Goal: Information Seeking & Learning: Understand process/instructions

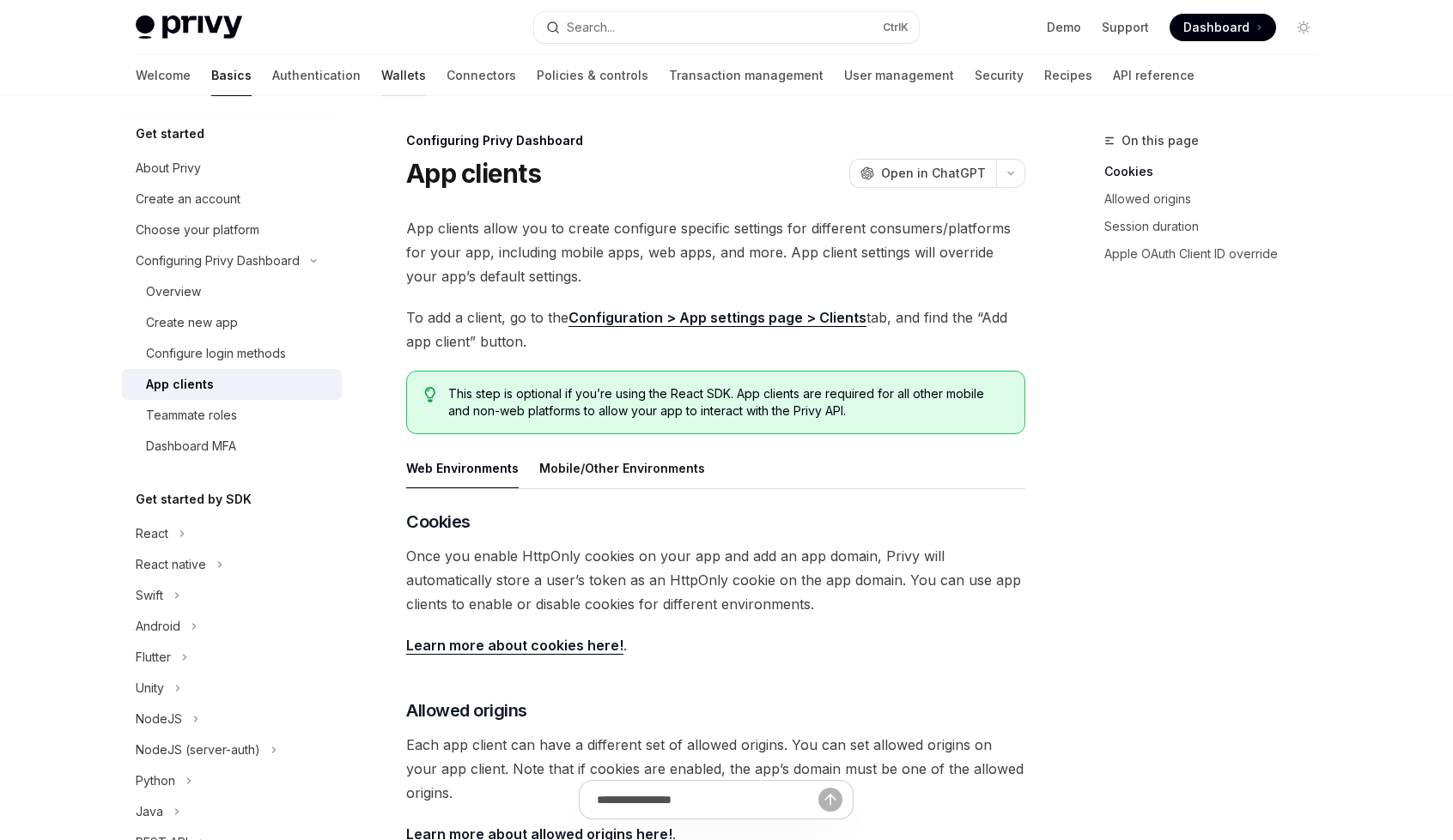
click at [381, 84] on link "Wallets" at bounding box center [403, 75] width 45 height 41
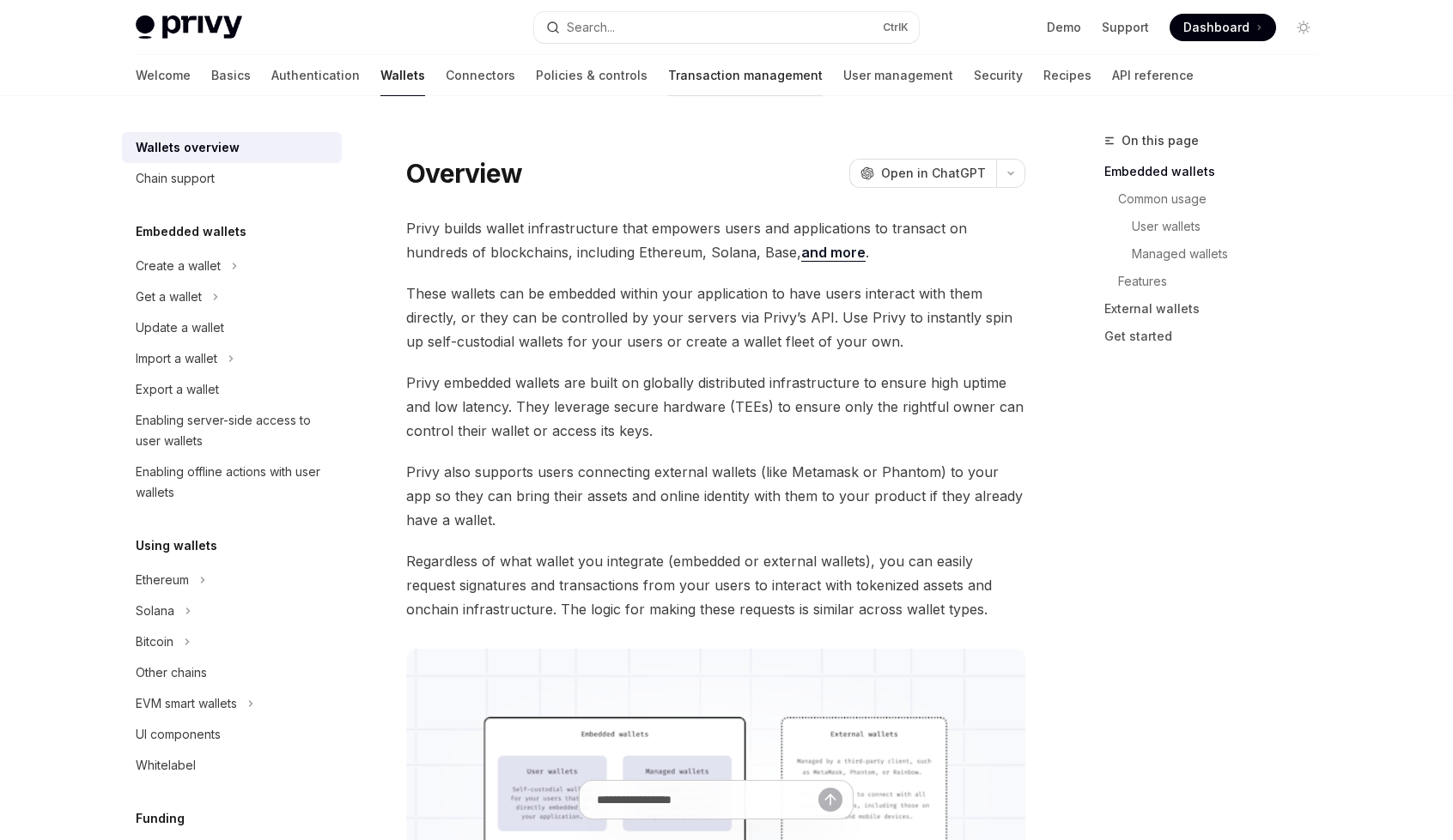
click at [684, 81] on link "Transaction management" at bounding box center [745, 75] width 155 height 41
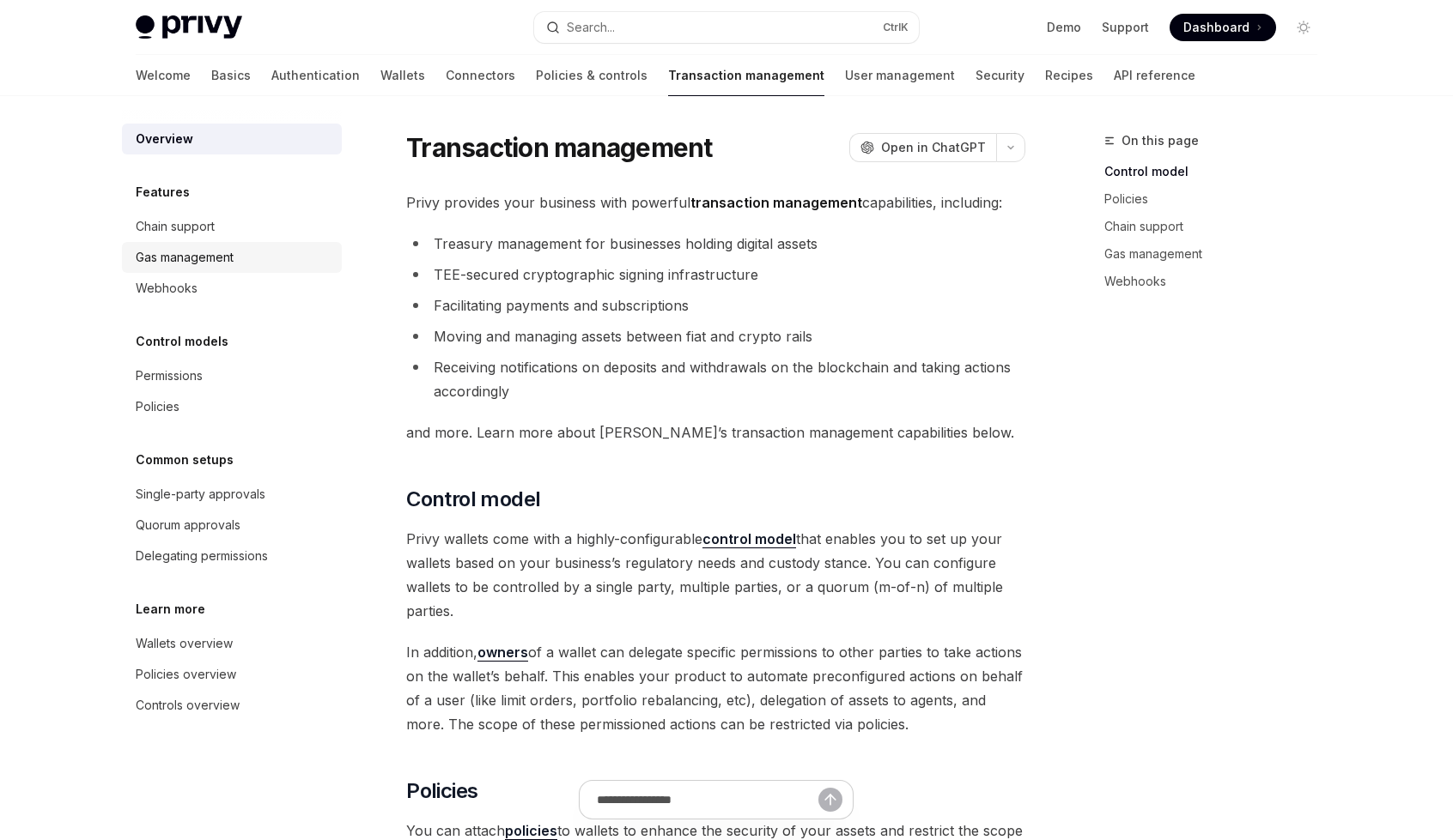
click at [167, 267] on div "Gas management" at bounding box center [184, 257] width 98 height 21
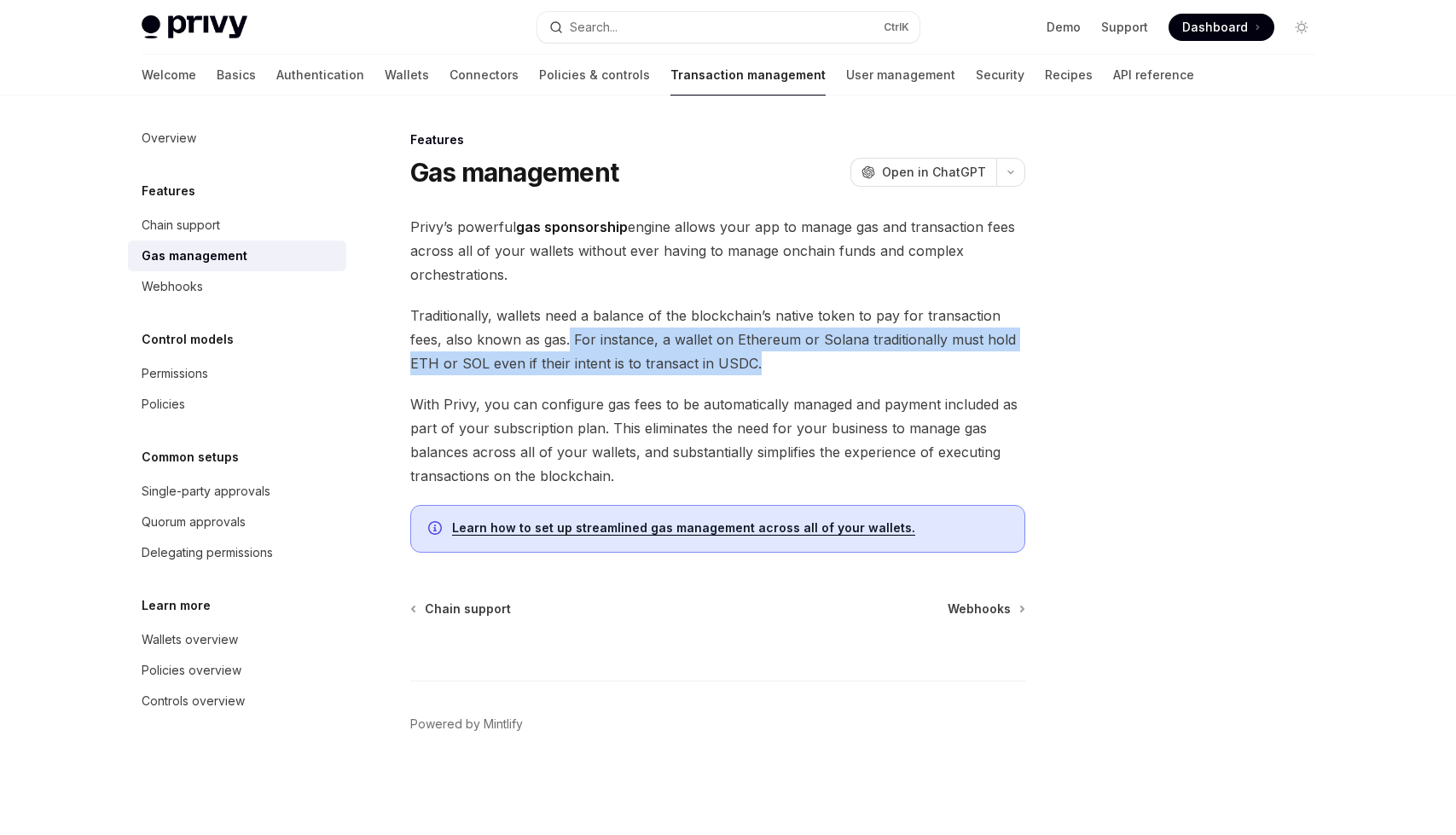
drag, startPoint x: 566, startPoint y: 338, endPoint x: 805, endPoint y: 353, distance: 239.5
click at [805, 353] on span "Traditionally, wallets need a balance of the blockchain’s native token to pay f…" at bounding box center [718, 340] width 615 height 72
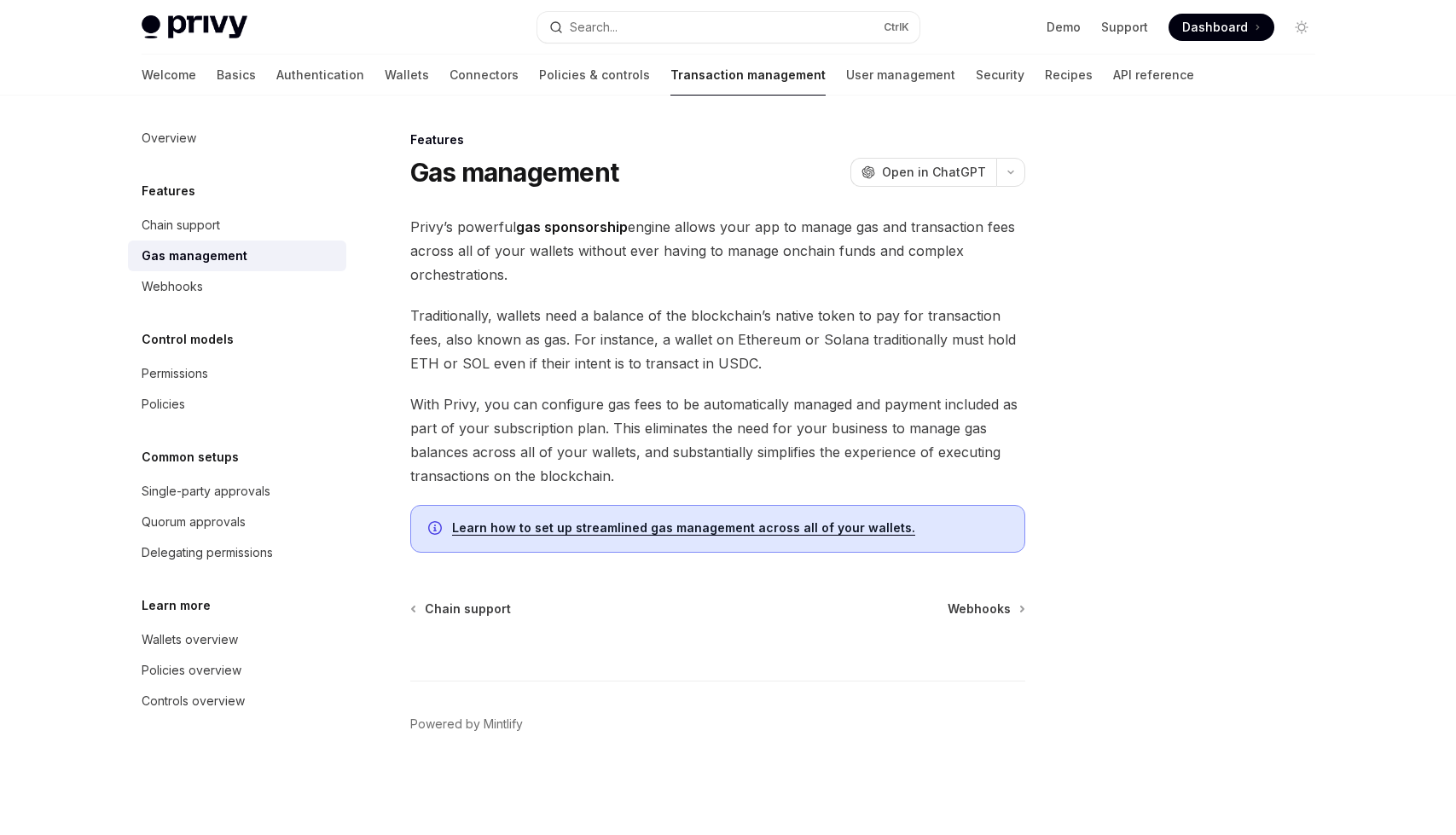
click at [577, 533] on link "Learn how to set up streamlined gas management across all of your wallets." at bounding box center [683, 528] width 463 height 15
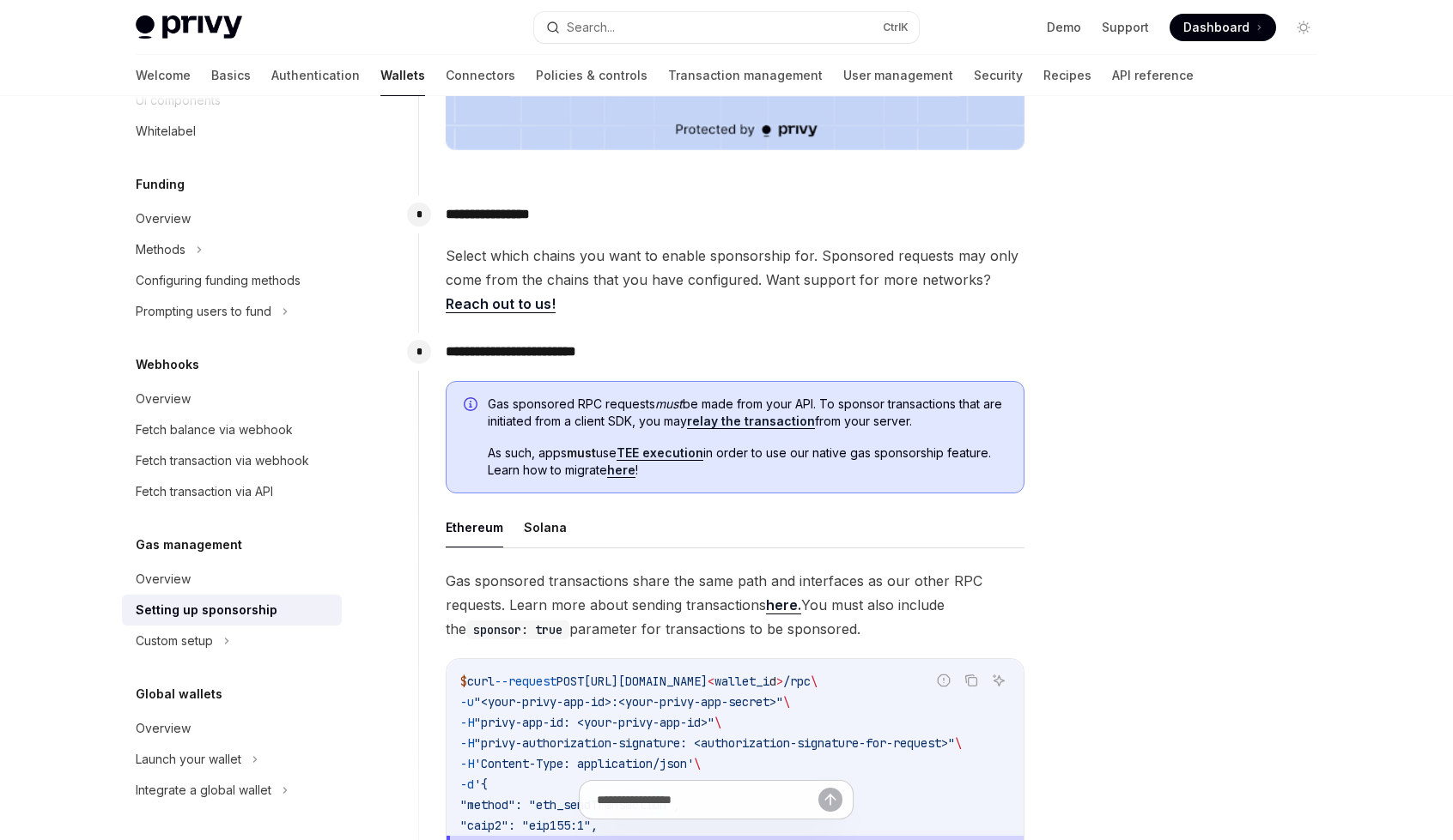
scroll to position [720, 0]
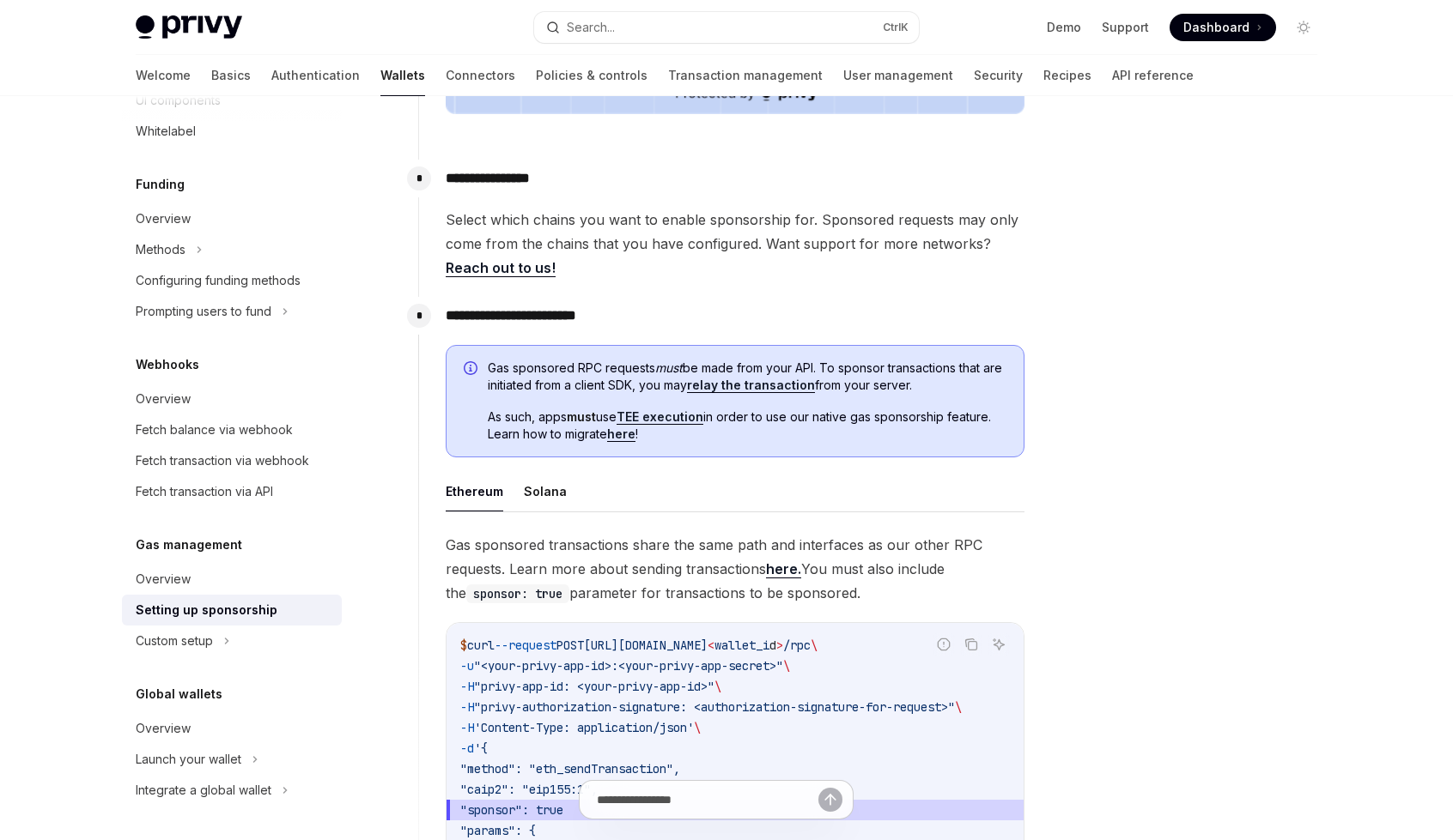
click at [1216, 580] on div at bounding box center [1200, 485] width 261 height 710
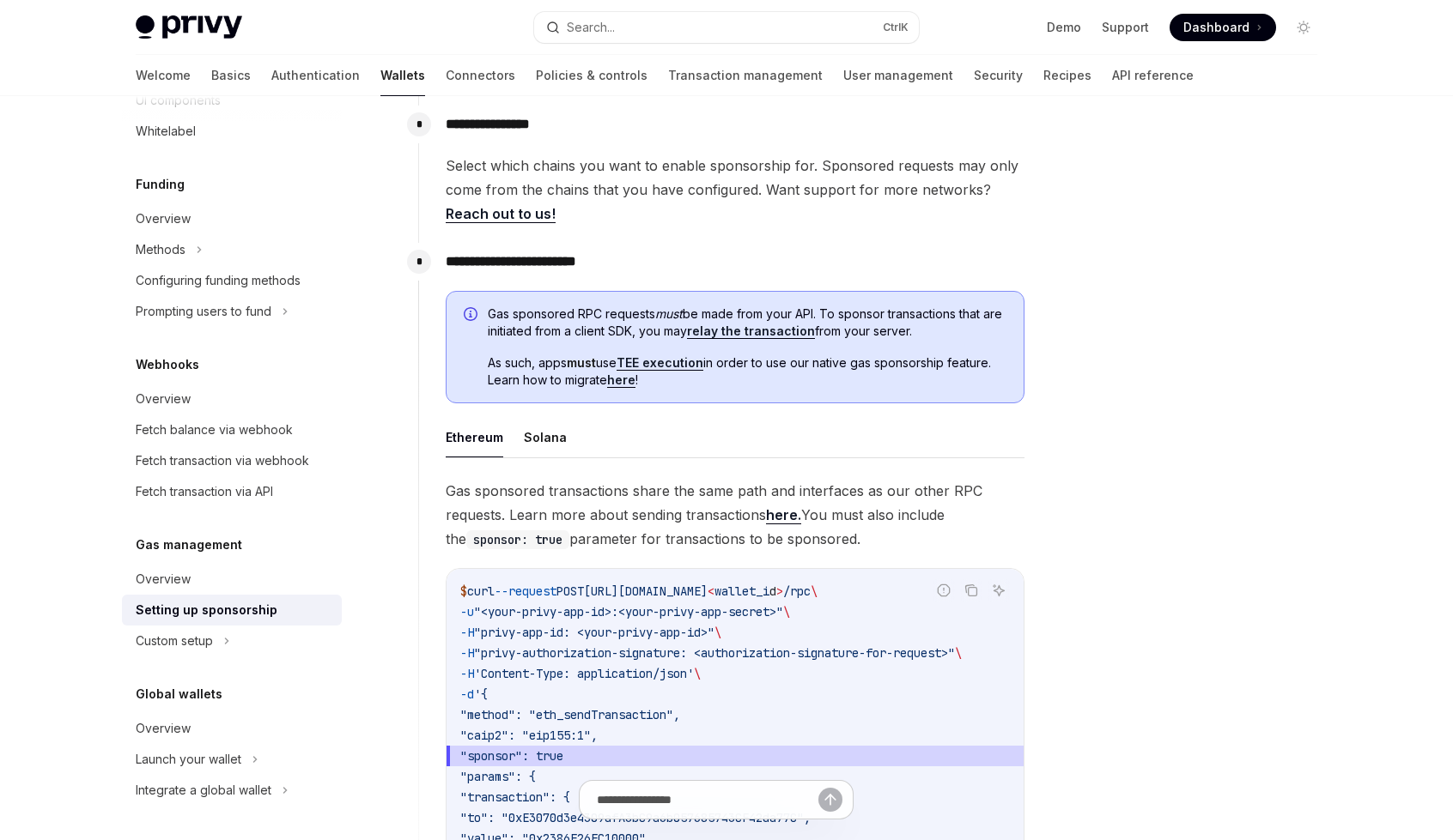
scroll to position [824, 0]
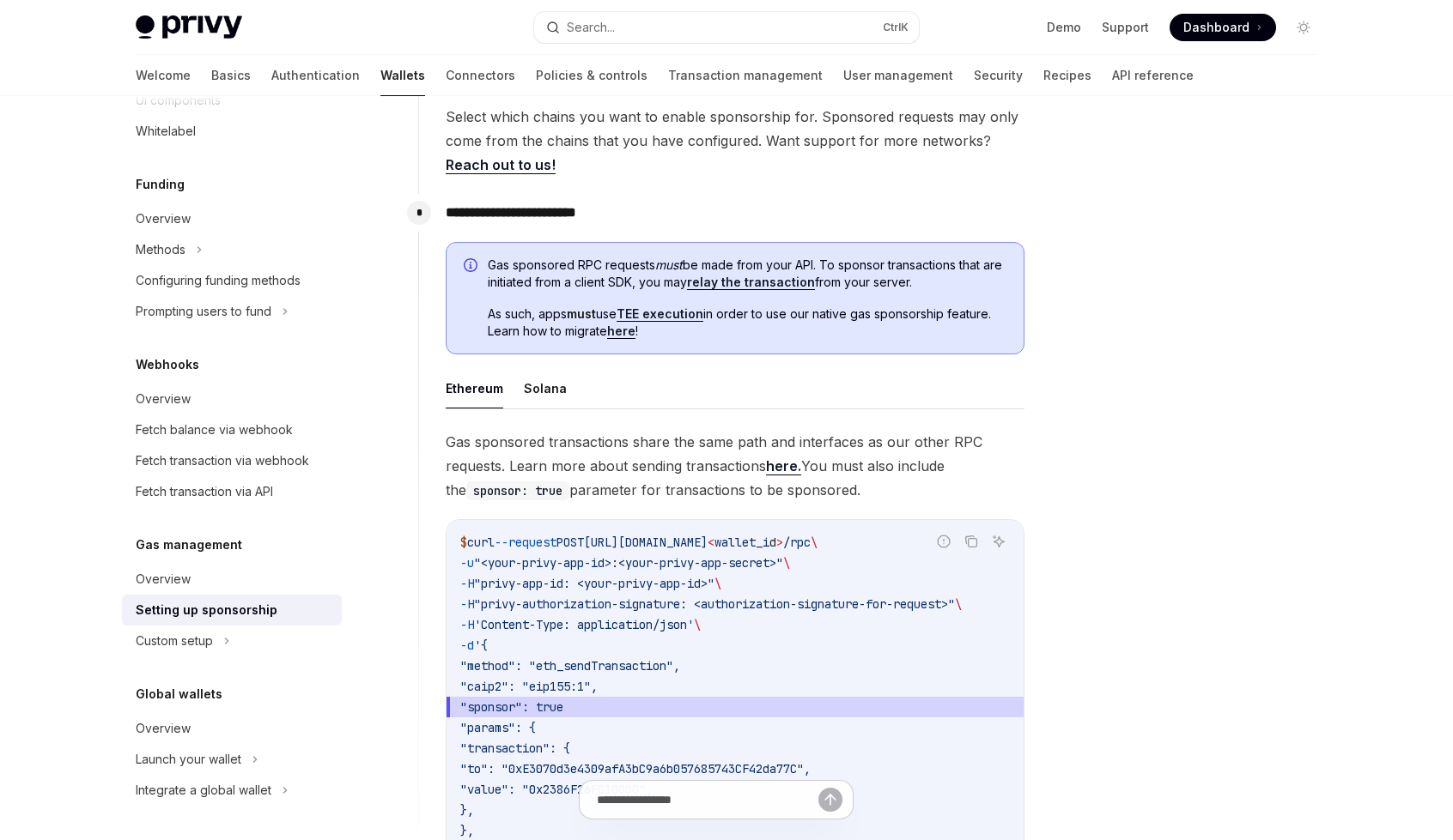
click at [1018, 496] on span "Gas sponsored transactions share the same path and interfaces as our other RPC …" at bounding box center [734, 466] width 578 height 72
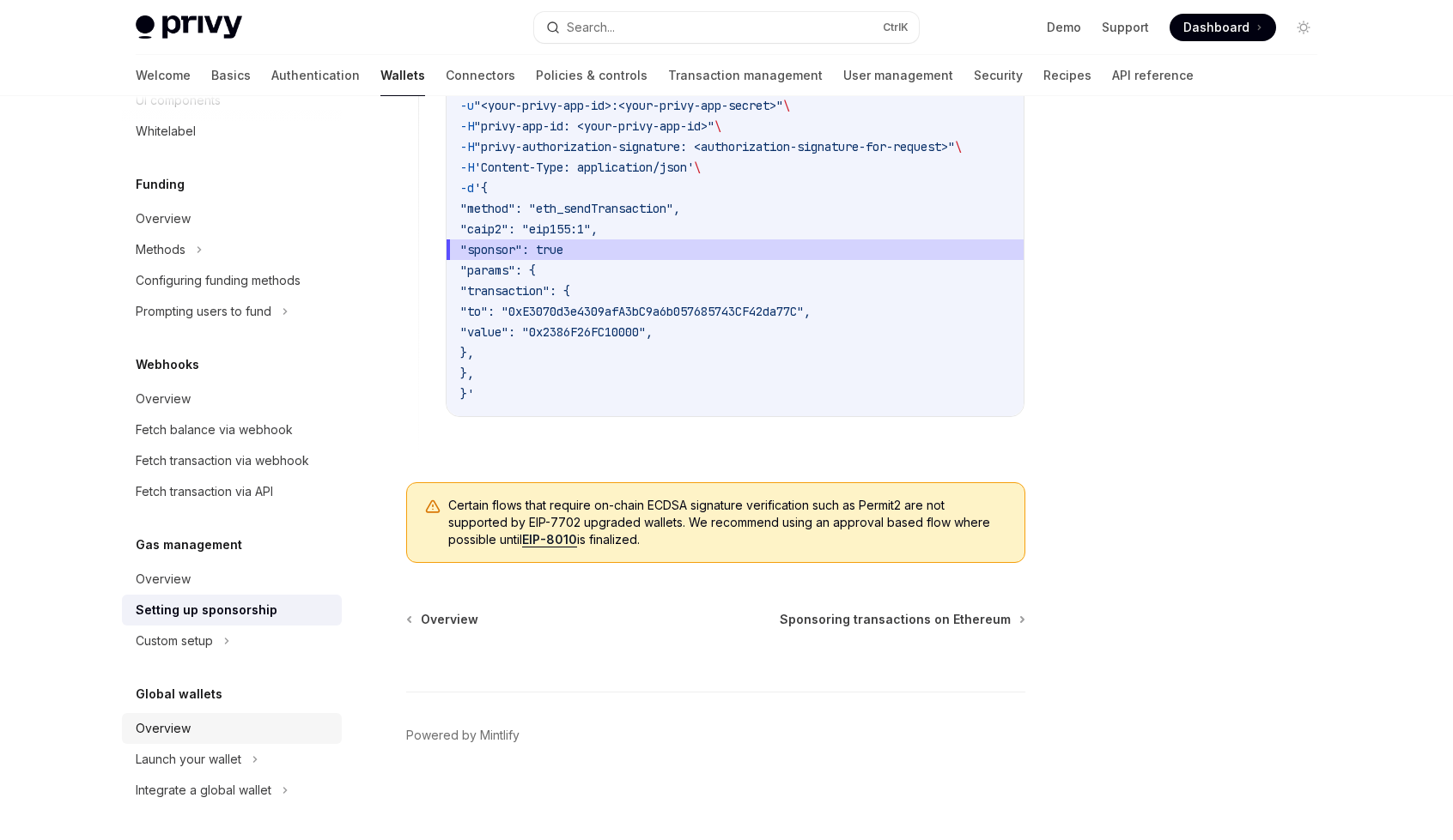
scroll to position [1288, 0]
click at [229, 289] on div "Configuring funding methods" at bounding box center [218, 281] width 165 height 21
type textarea "*"
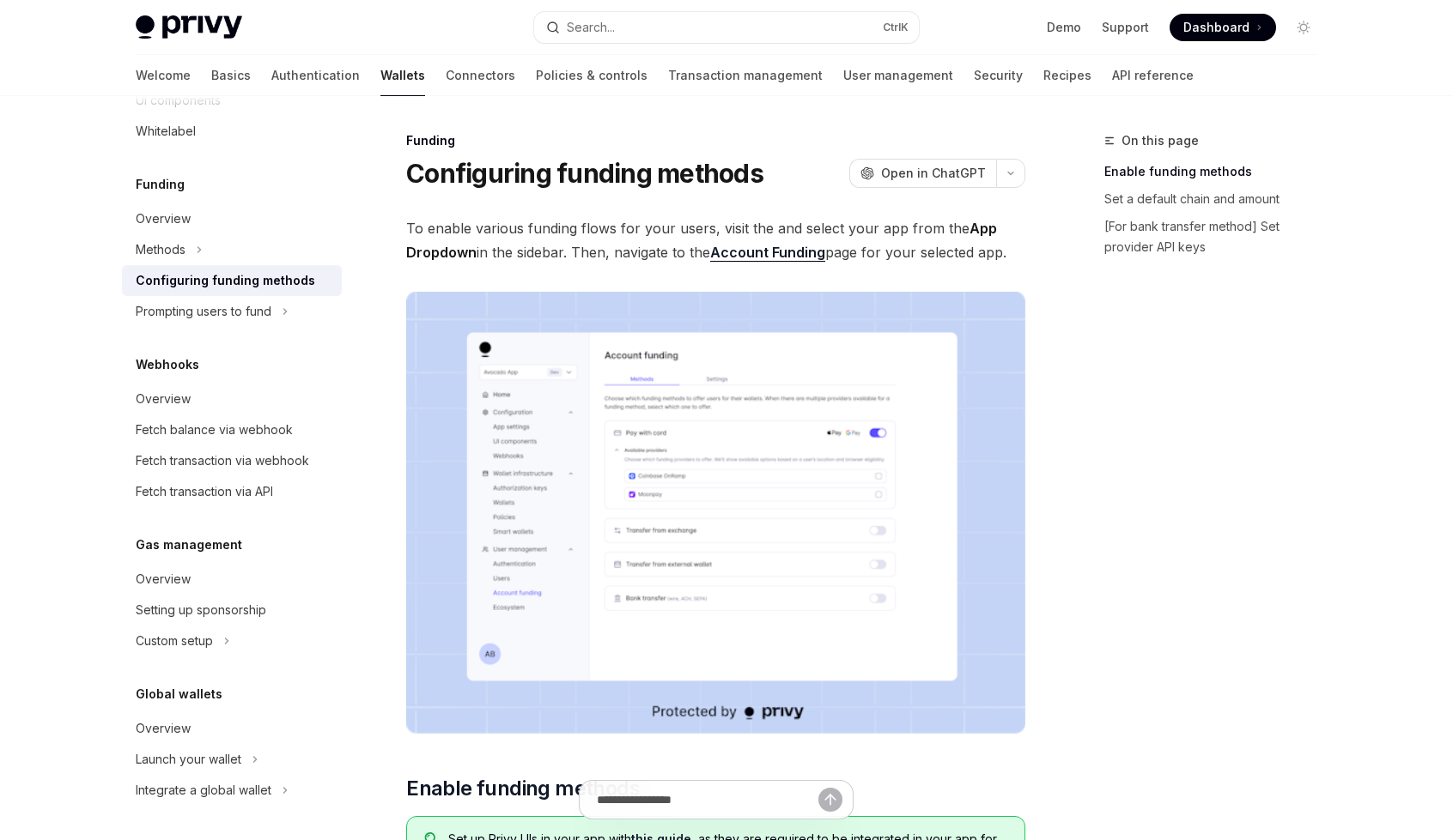
scroll to position [103, 0]
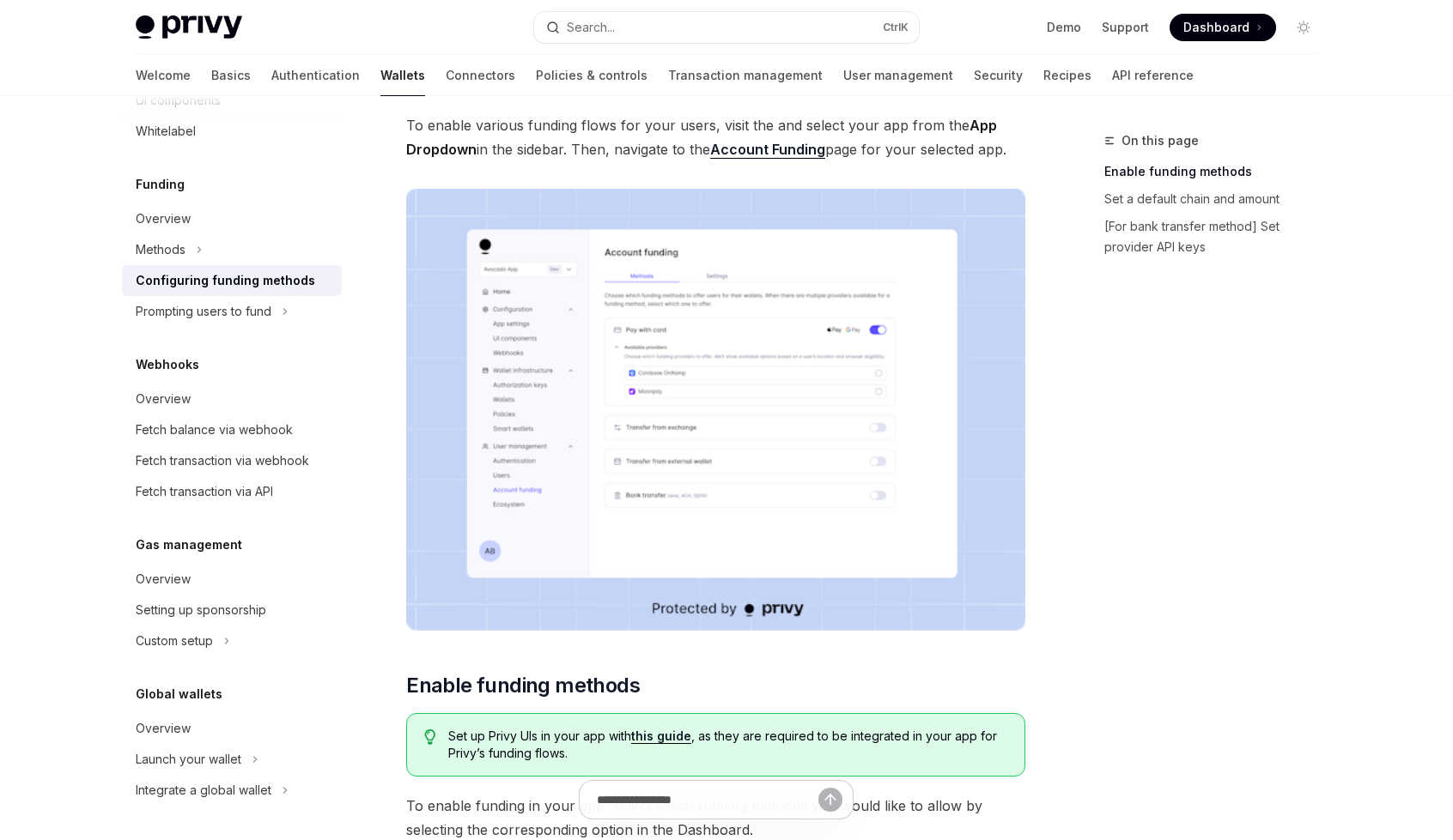
click at [1260, 506] on div "On this page Enable funding methods Set a default chain and amount [For bank tr…" at bounding box center [1200, 485] width 261 height 710
